Goal: Task Accomplishment & Management: Manage account settings

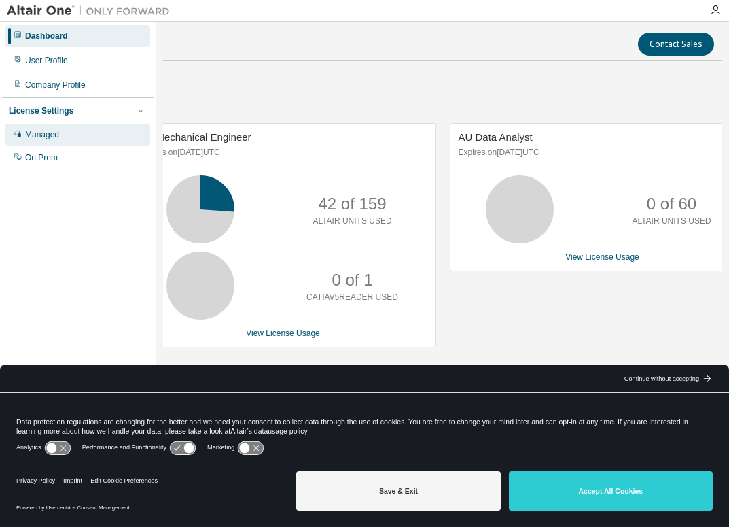
click at [48, 142] on div "Managed" at bounding box center [77, 135] width 145 height 22
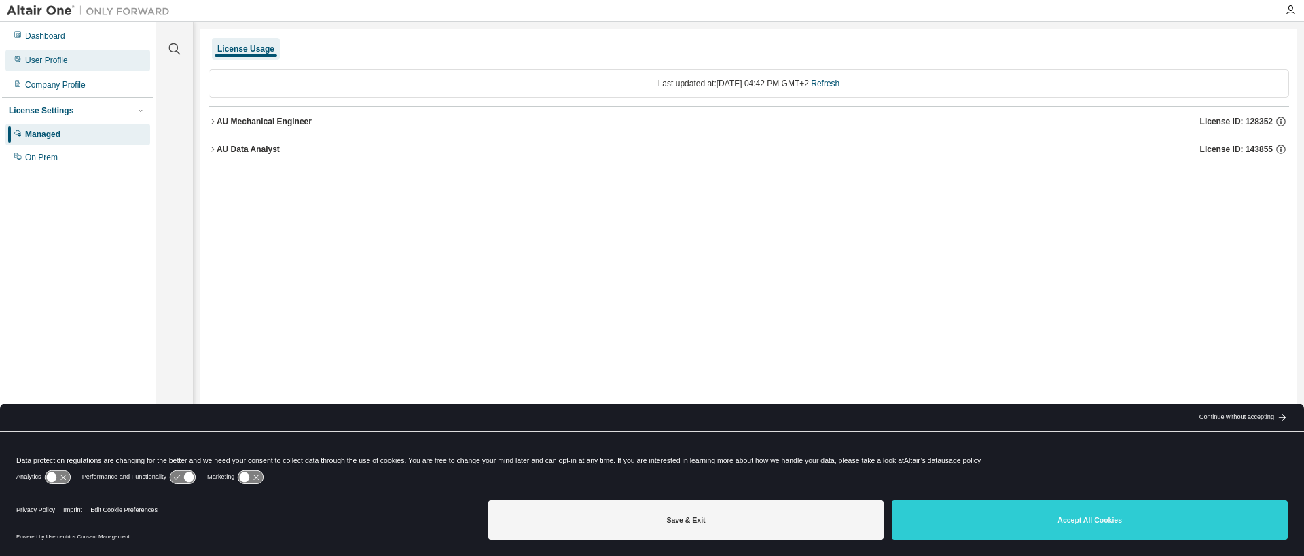
click at [89, 62] on div "User Profile" at bounding box center [77, 61] width 145 height 22
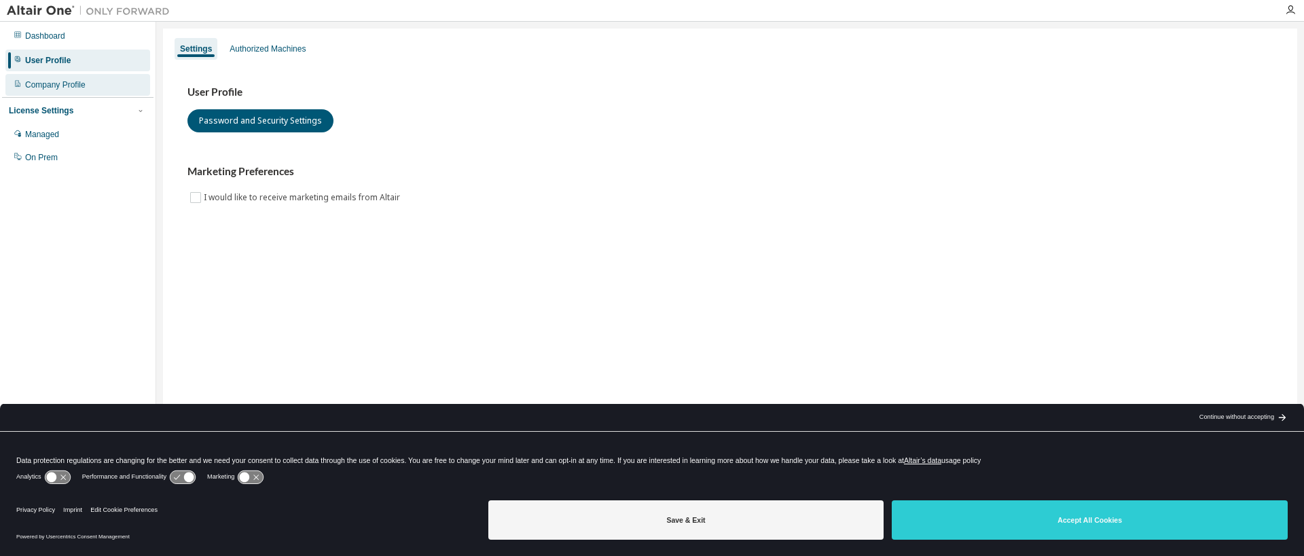
click at [72, 82] on div "Company Profile" at bounding box center [55, 84] width 60 height 11
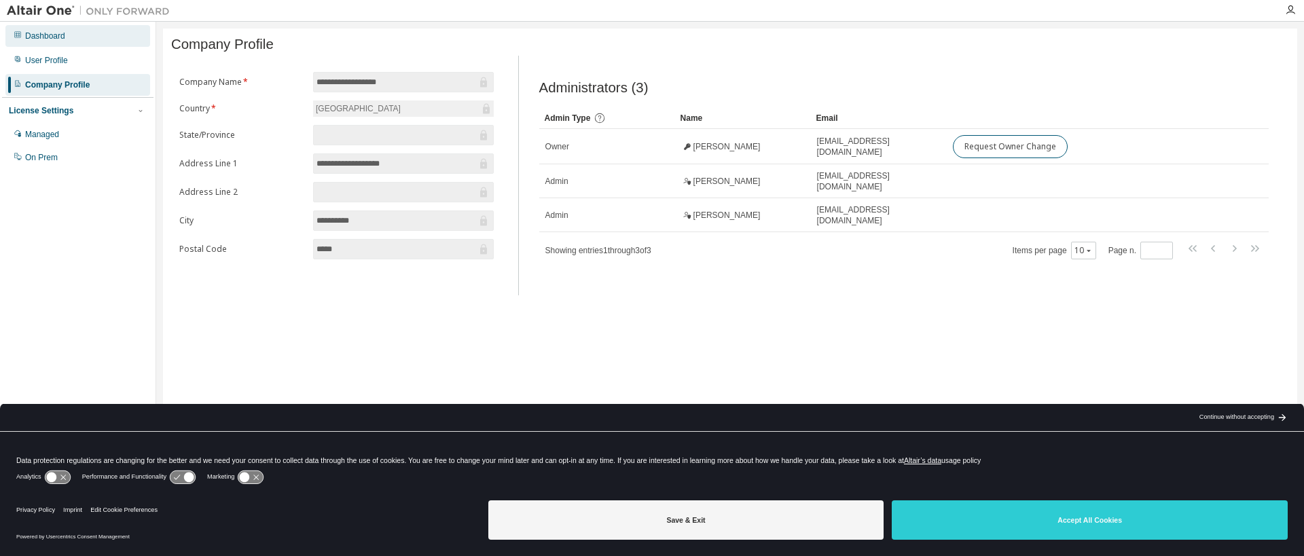
click at [98, 35] on div "Dashboard" at bounding box center [77, 36] width 145 height 22
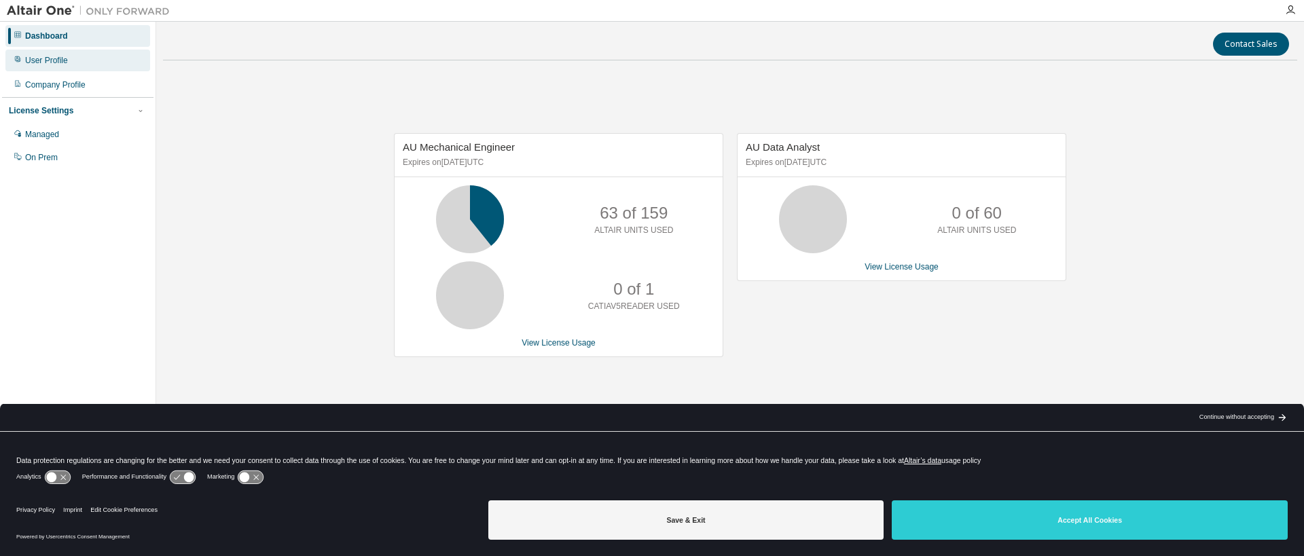
click at [75, 58] on div "User Profile" at bounding box center [77, 61] width 145 height 22
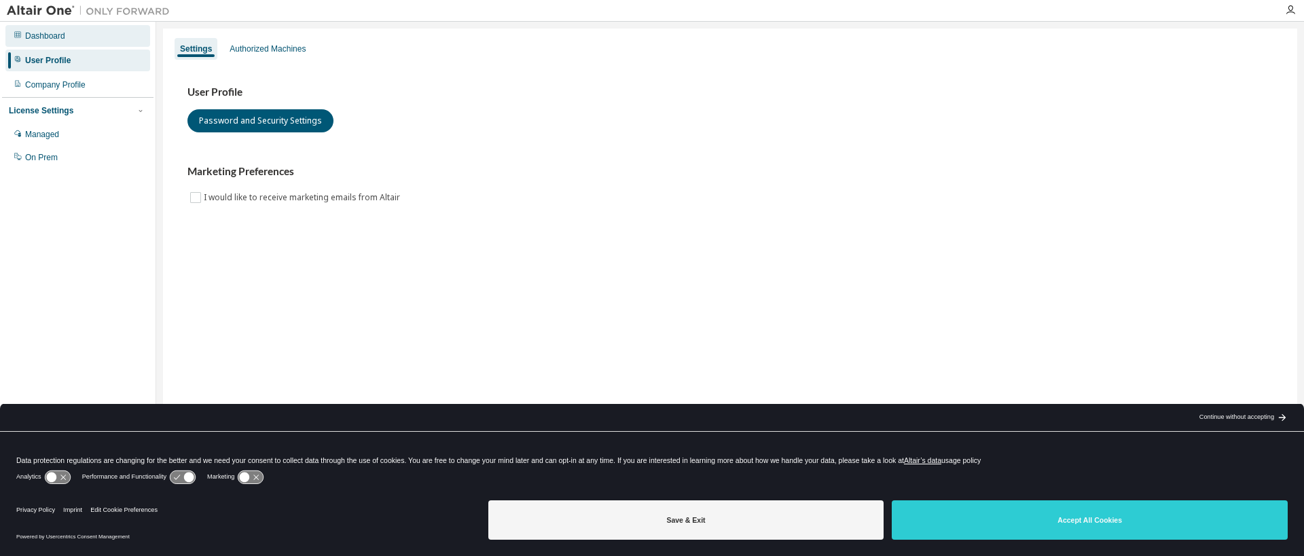
click at [81, 35] on div "Dashboard" at bounding box center [77, 36] width 145 height 22
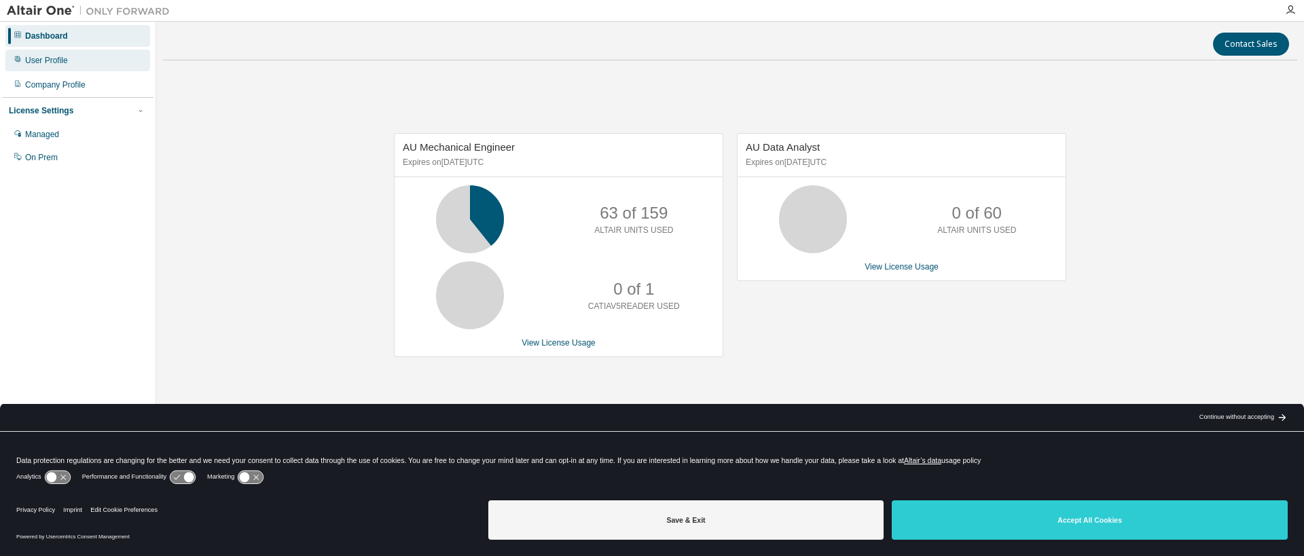
click at [56, 69] on div "User Profile" at bounding box center [77, 61] width 145 height 22
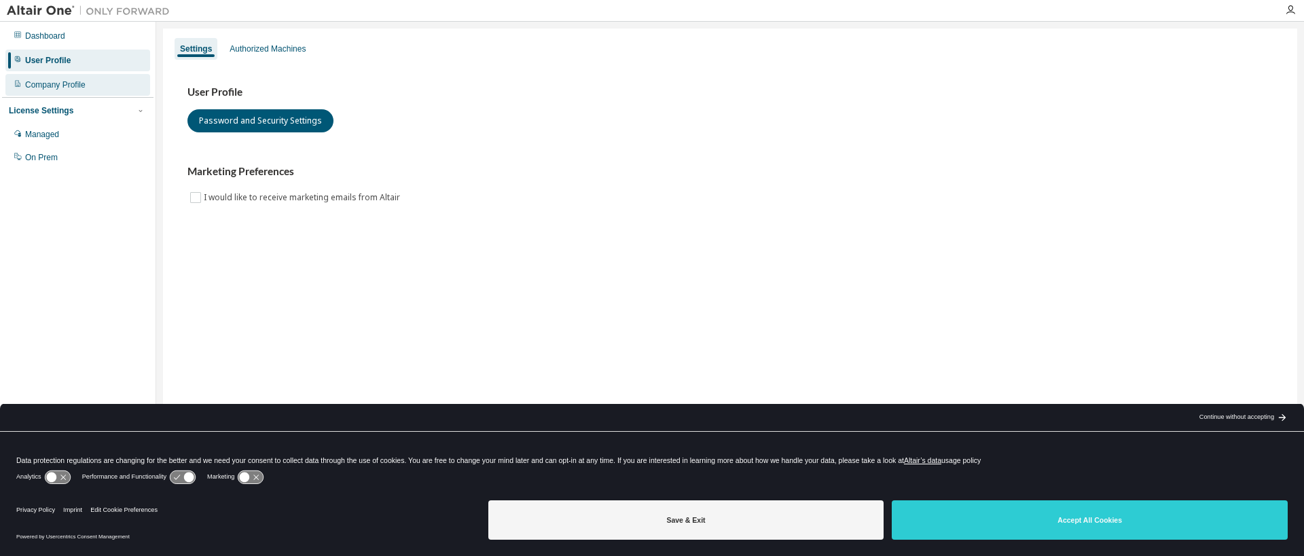
click at [70, 87] on div "Company Profile" at bounding box center [55, 84] width 60 height 11
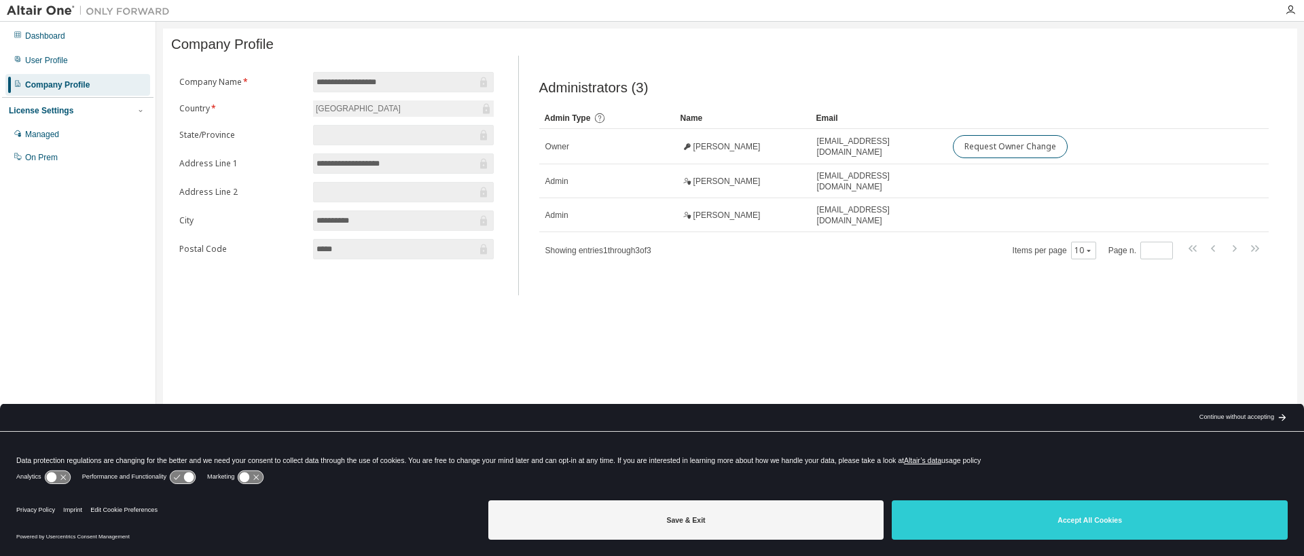
click at [91, 114] on div "License Settings" at bounding box center [78, 111] width 138 height 12
click at [73, 124] on div "Dashboard User Profile Company Profile License Settings Managed On Prem" at bounding box center [78, 257] width 152 height 467
click at [67, 113] on div "License Settings" at bounding box center [41, 110] width 65 height 11
click at [55, 144] on div "Managed" at bounding box center [77, 135] width 145 height 22
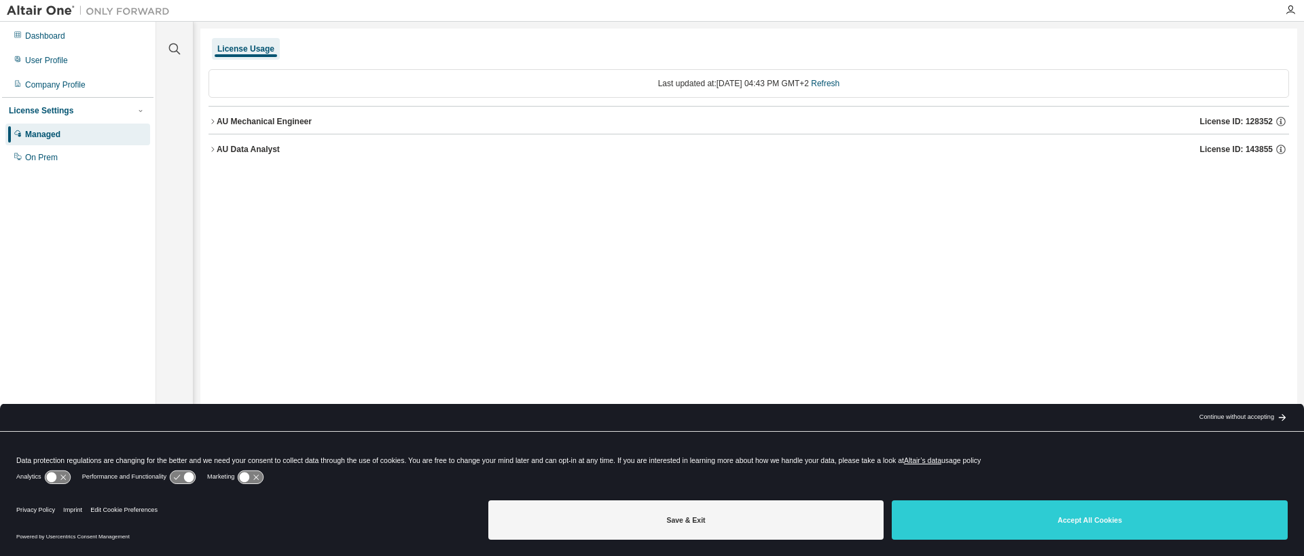
click at [310, 120] on div "AU Mechanical Engineer License ID: 128352" at bounding box center [753, 121] width 1073 height 12
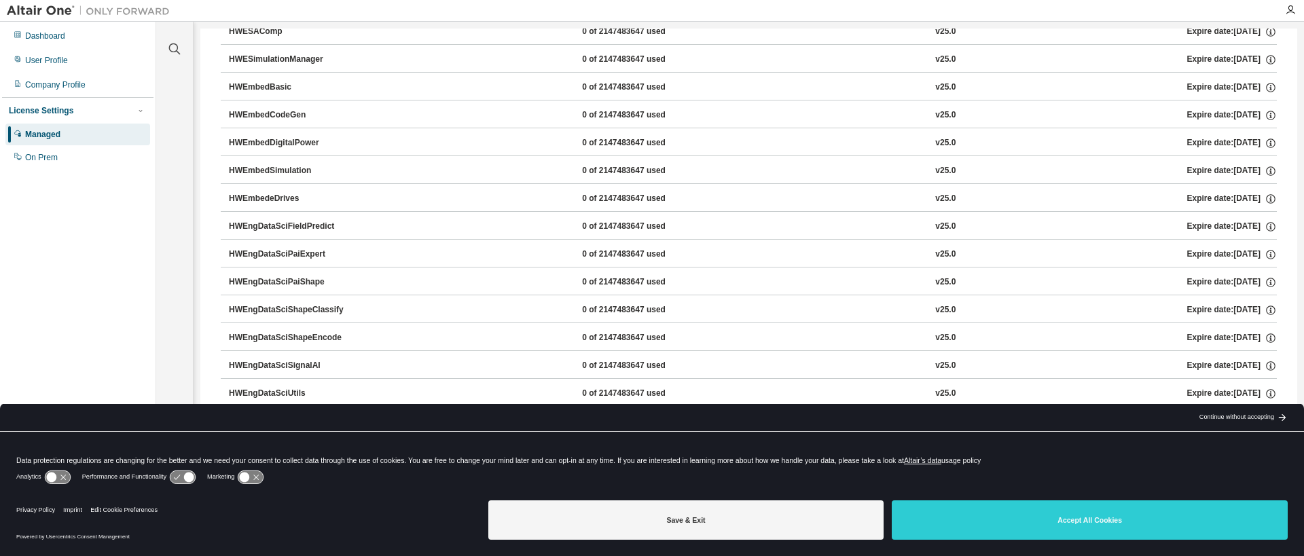
scroll to position [1834, 0]
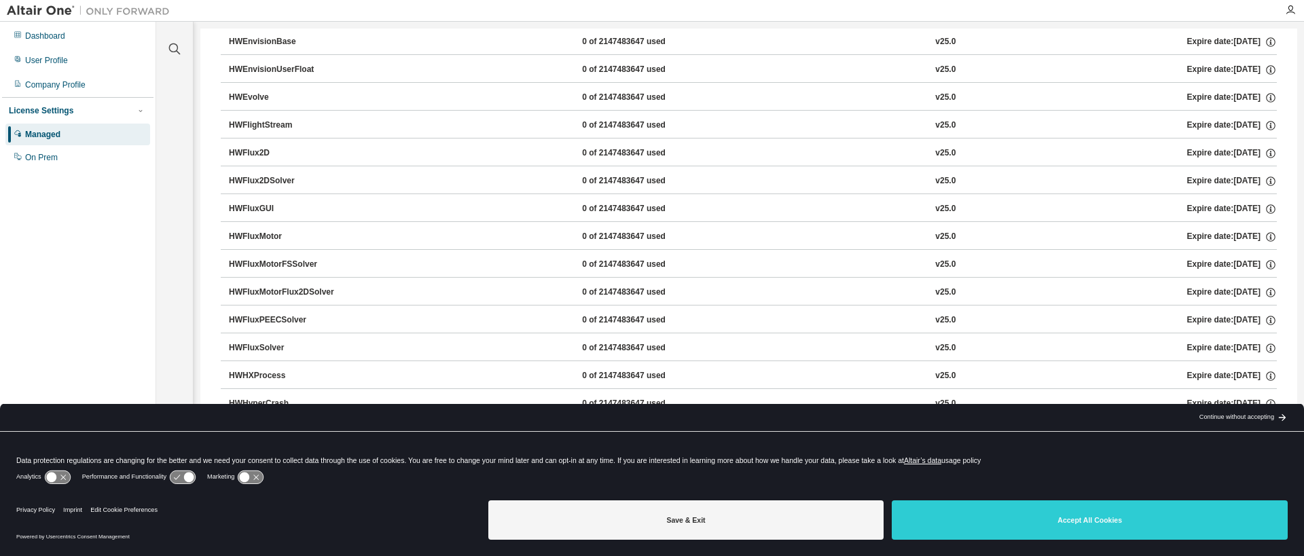
click at [728, 10] on div at bounding box center [1290, 10] width 27 height 11
click at [728, 11] on icon "button" at bounding box center [1290, 10] width 11 height 11
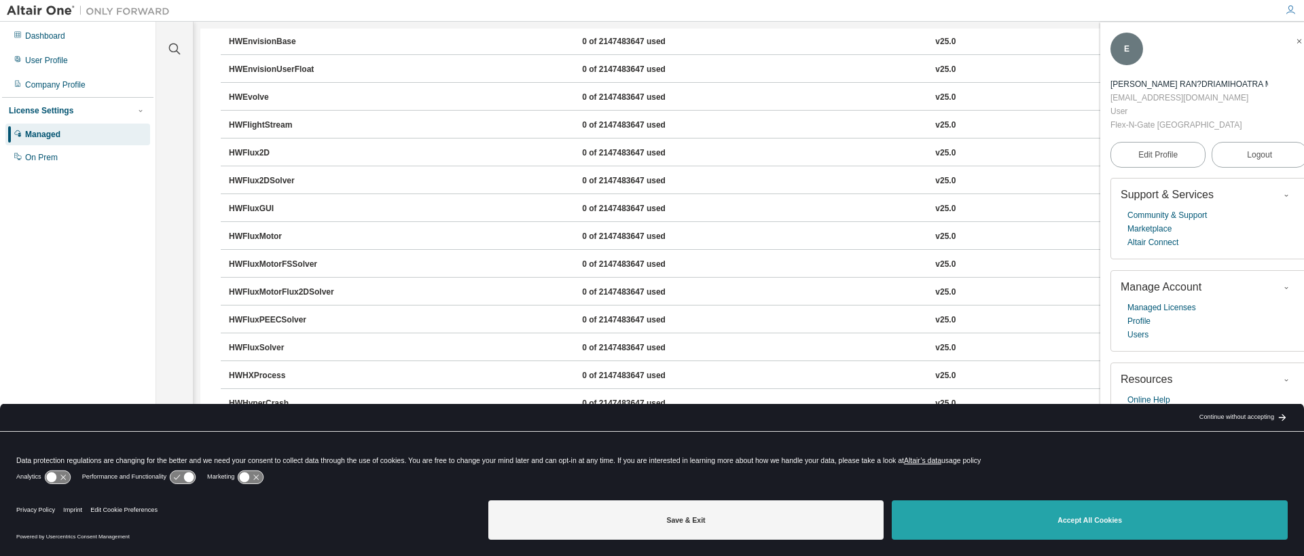
click at [728, 516] on button "Accept All Cookies" at bounding box center [1090, 520] width 396 height 39
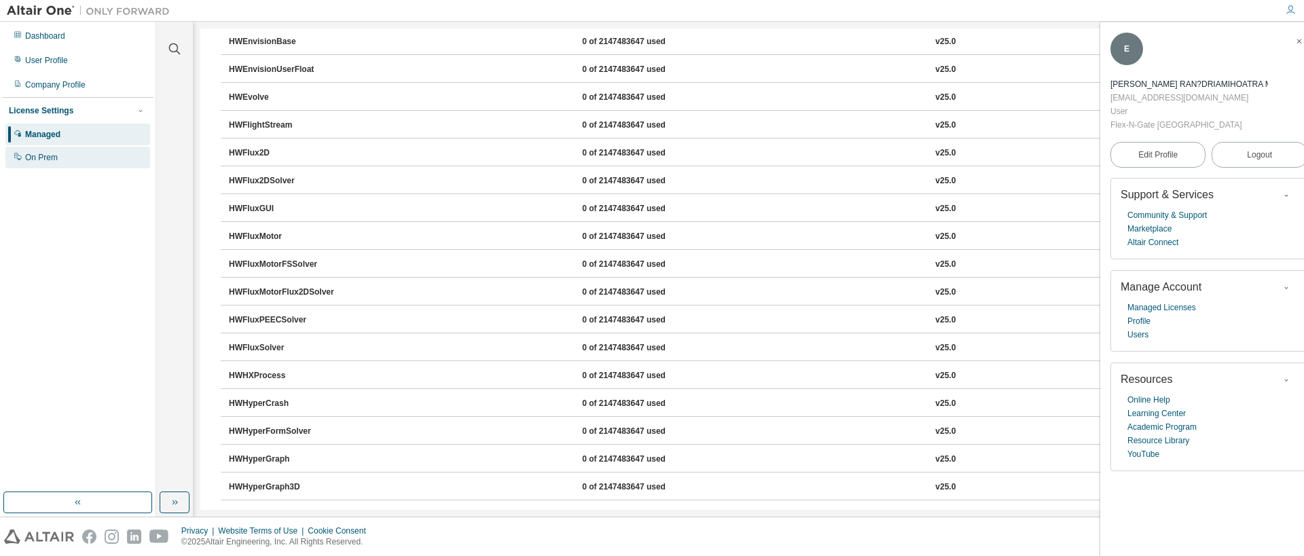
click at [60, 156] on div "On Prem" at bounding box center [77, 158] width 145 height 22
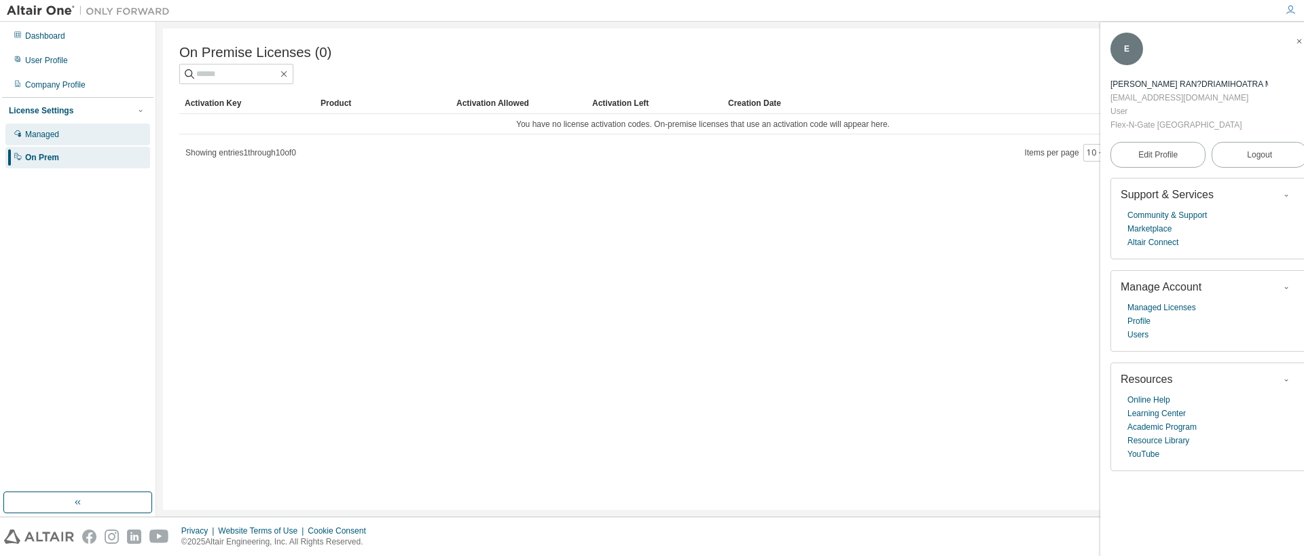
click at [69, 130] on div "Managed" at bounding box center [77, 135] width 145 height 22
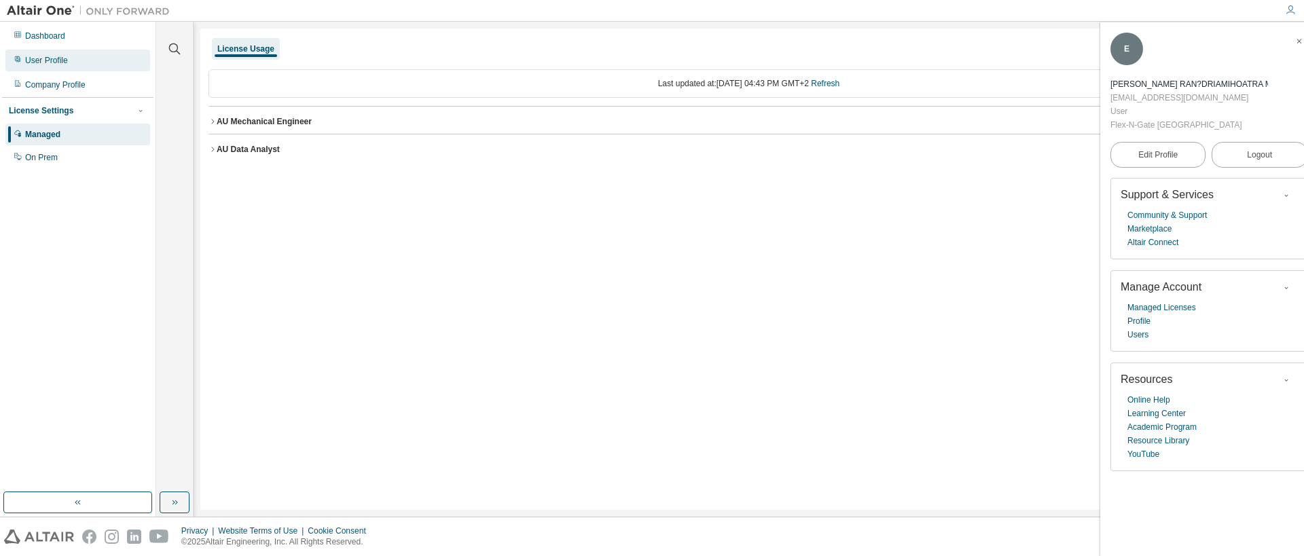
click at [56, 65] on div "User Profile" at bounding box center [46, 60] width 43 height 11
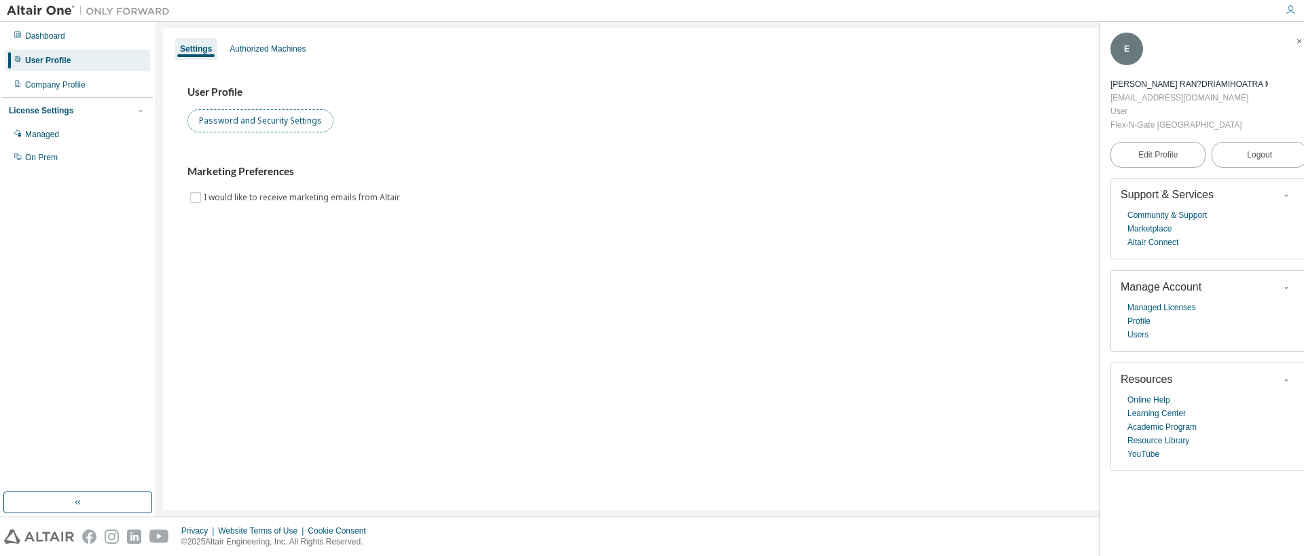
click at [251, 119] on button "Password and Security Settings" at bounding box center [261, 120] width 146 height 23
click at [274, 43] on div "Authorized Machines" at bounding box center [267, 49] width 87 height 22
